Goal: Use online tool/utility

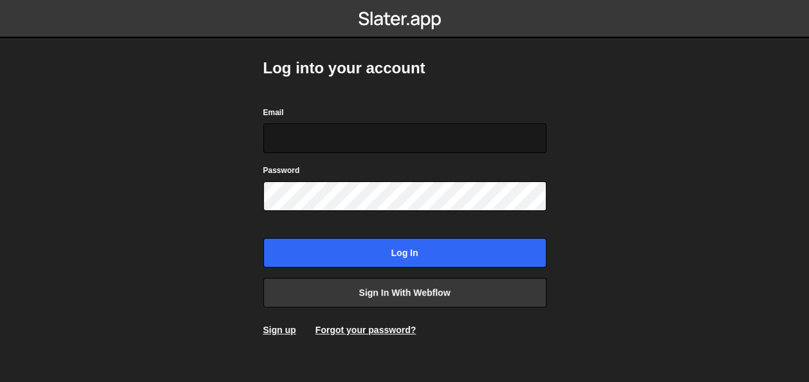
click at [315, 142] on input "Email" at bounding box center [404, 139] width 283 height 30
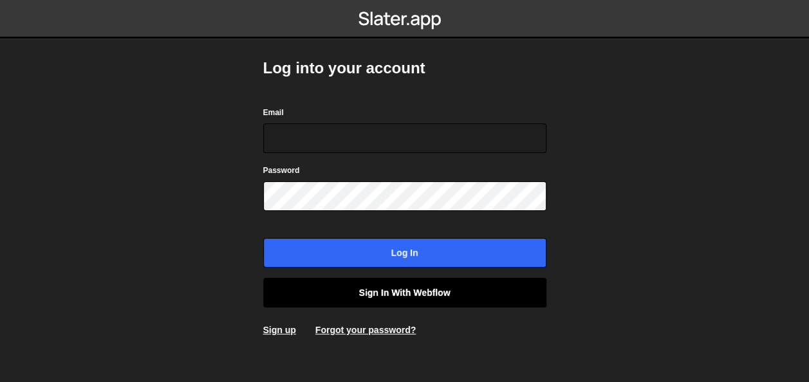
click at [411, 295] on link "Sign in with Webflow" at bounding box center [404, 293] width 283 height 30
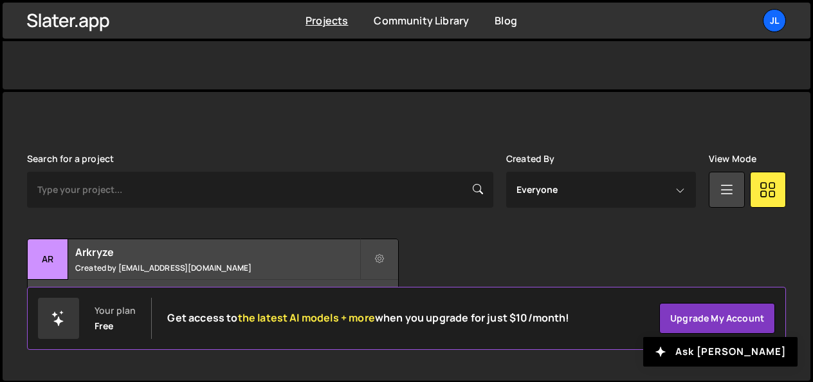
scroll to position [279, 0]
click at [115, 254] on h2 "Arkryze" at bounding box center [217, 252] width 284 height 14
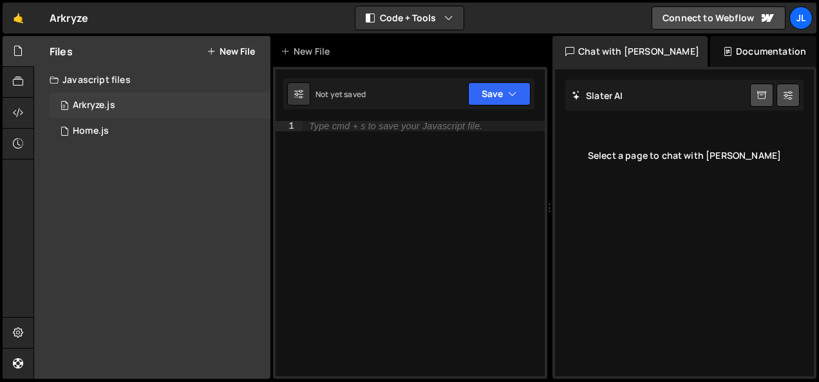
click at [118, 95] on div "0 Arkryze.js 0" at bounding box center [160, 106] width 221 height 26
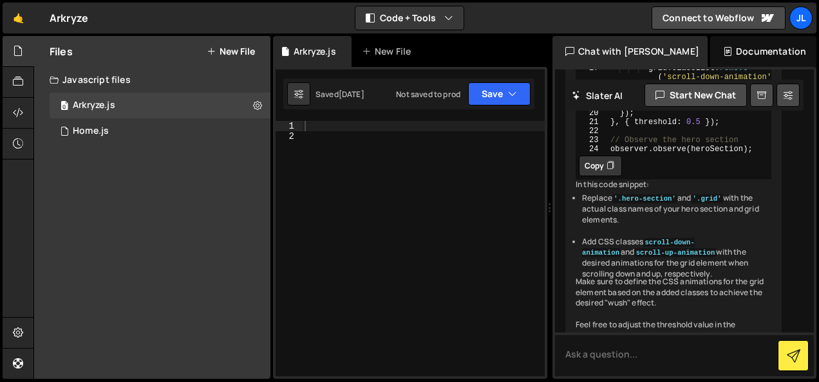
scroll to position [494, 0]
click at [598, 175] on button "Copy" at bounding box center [600, 166] width 43 height 21
click at [17, 110] on icon at bounding box center [18, 113] width 10 height 14
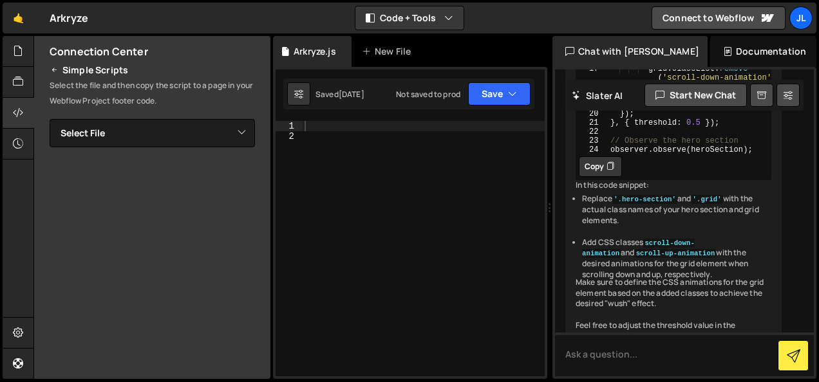
scroll to position [240, 0]
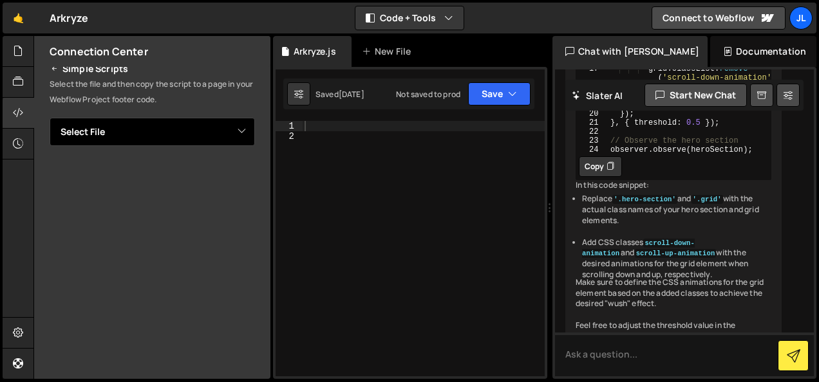
click at [227, 134] on select "Select File Arkryze.js Home.js" at bounding box center [152, 132] width 205 height 28
select select "45751"
click at [50, 118] on select "Select File Arkryze.js Home.js" at bounding box center [152, 132] width 205 height 28
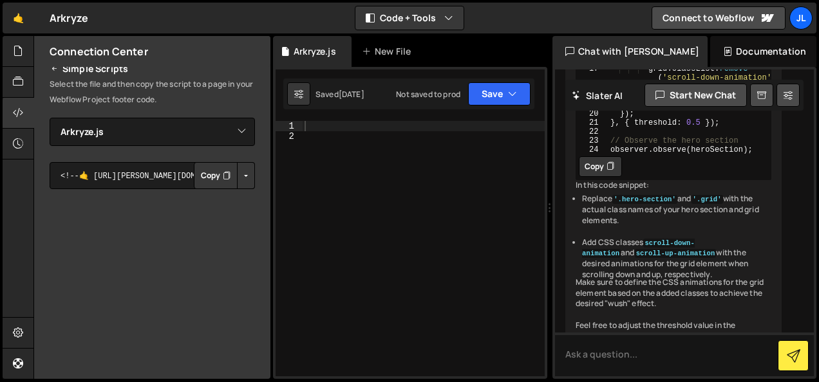
click at [243, 175] on button "Button group with nested dropdown" at bounding box center [246, 175] width 18 height 27
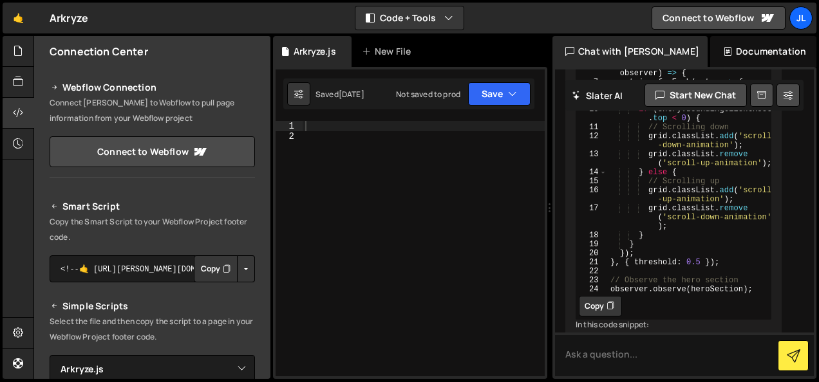
scroll to position [0, 0]
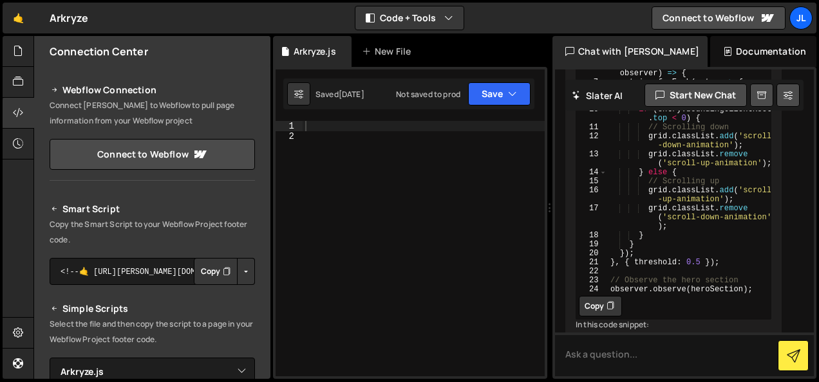
click at [95, 211] on h2 "Smart Script" at bounding box center [152, 208] width 205 height 15
click at [31, 45] on div at bounding box center [19, 51] width 32 height 31
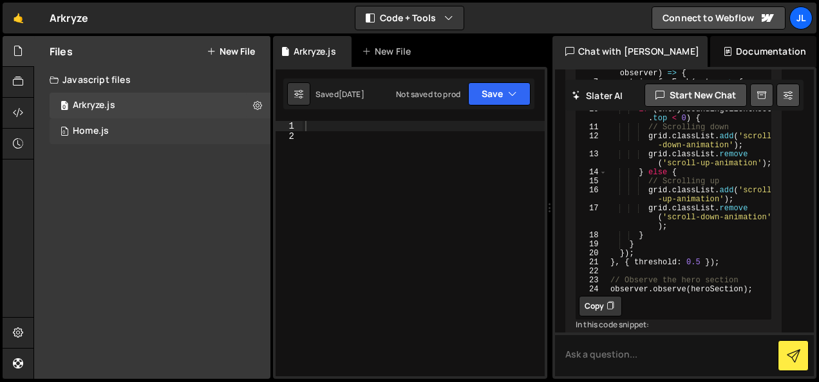
click at [102, 125] on div "Home.js" at bounding box center [91, 131] width 36 height 12
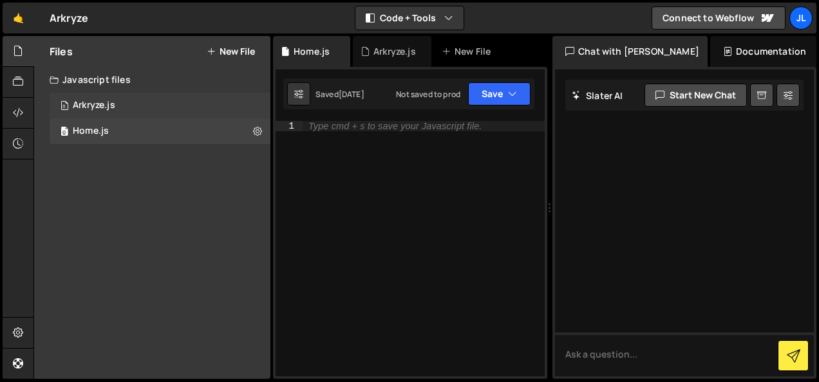
click at [113, 99] on div "0 Arkryze.js 0" at bounding box center [160, 106] width 221 height 26
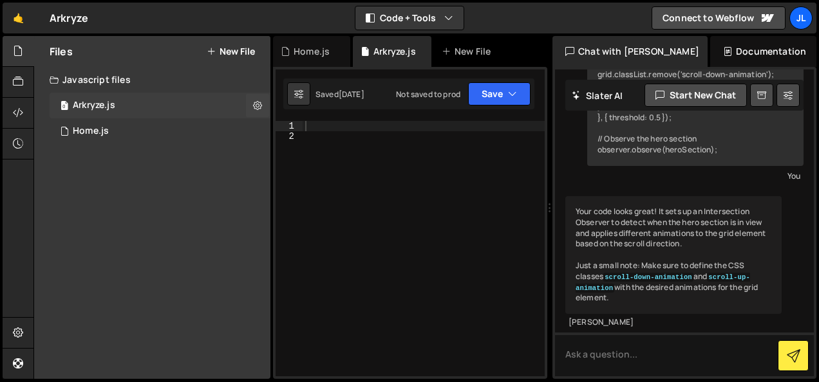
scroll to position [1390, 0]
click at [321, 54] on div "Home.js" at bounding box center [311, 51] width 36 height 13
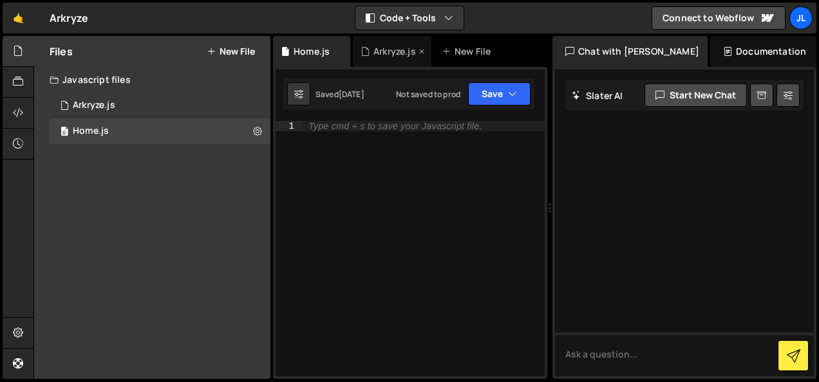
click at [405, 53] on div "Arkryze.js" at bounding box center [394, 51] width 42 height 13
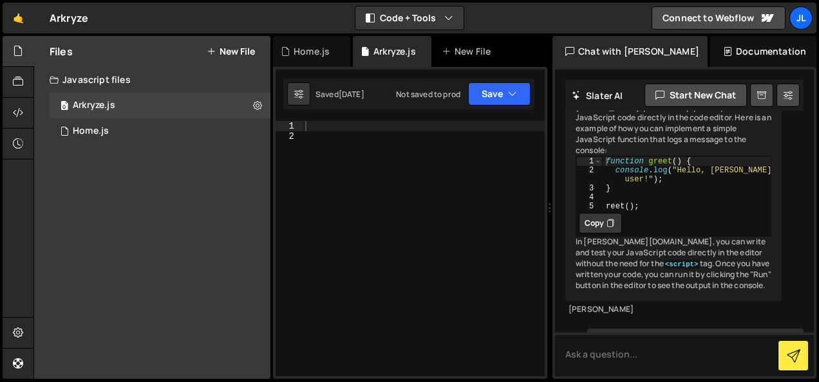
scroll to position [873, 0]
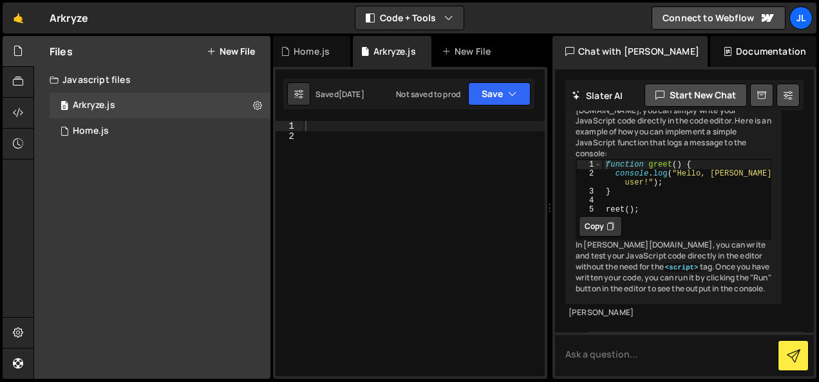
click at [615, 237] on button "Copy" at bounding box center [600, 226] width 43 height 21
